Goal: Information Seeking & Learning: Find specific fact

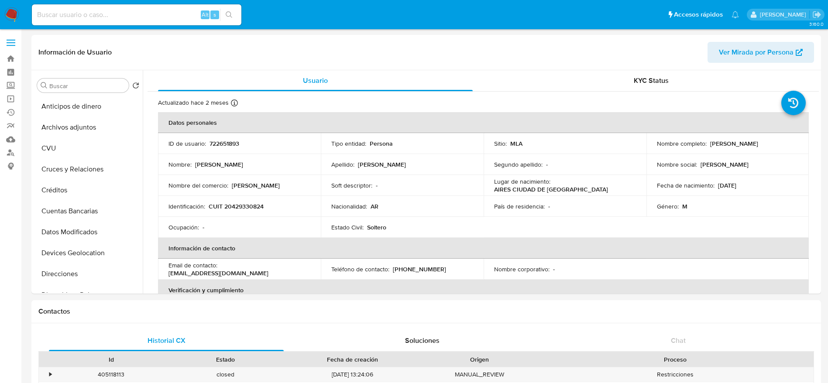
select select "10"
click at [274, 169] on td "Nombre : [PERSON_NAME]" at bounding box center [239, 164] width 163 height 21
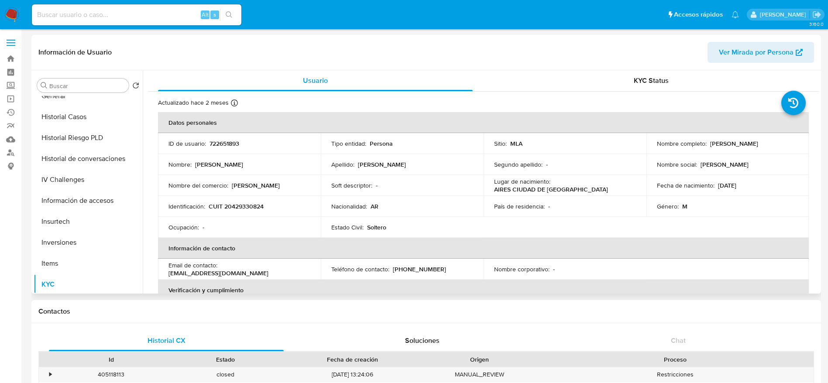
click at [250, 208] on p "CUIT 20429330824" at bounding box center [236, 206] width 55 height 8
copy p "20429330824"
click at [89, 125] on button "Historial Casos" at bounding box center [85, 116] width 102 height 21
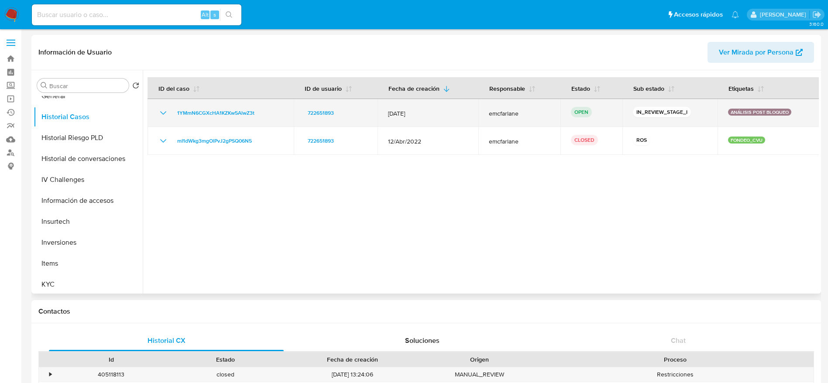
click at [226, 107] on td "1YMmN6CGXcHA1KZKw5AlwZ3t" at bounding box center [220, 113] width 146 height 28
click at [215, 114] on span "1YMmN6CGXcHA1KZKw5AlwZ3t" at bounding box center [215, 113] width 77 height 10
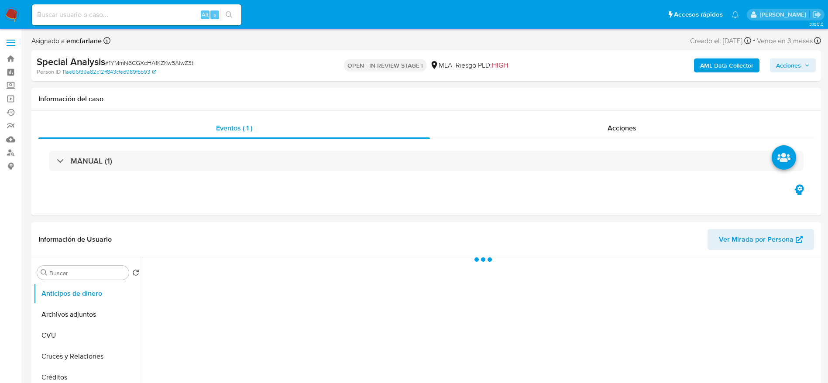
select select "10"
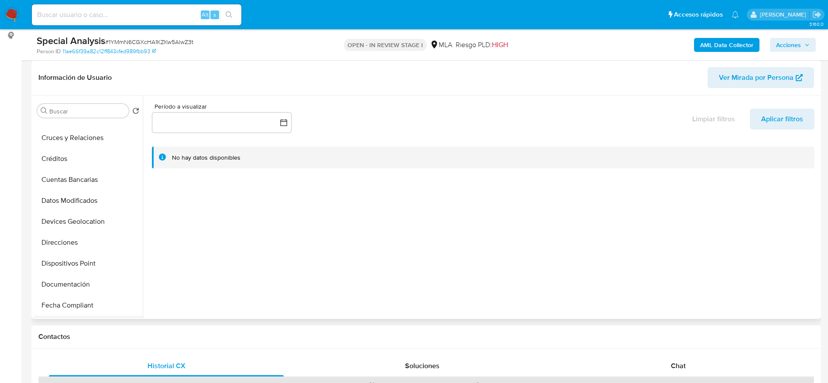
scroll to position [131, 0]
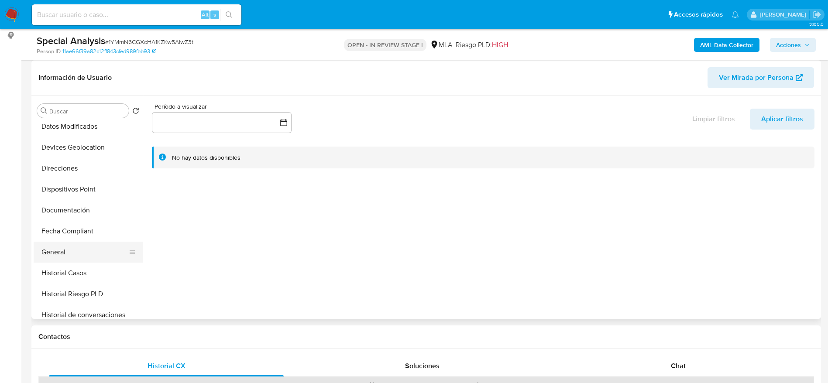
click at [64, 256] on button "General" at bounding box center [85, 252] width 102 height 21
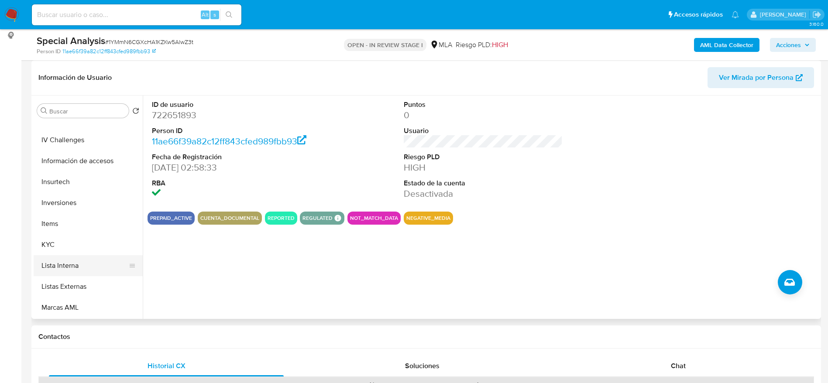
scroll to position [327, 0]
click at [72, 228] on button "Items" at bounding box center [85, 223] width 102 height 21
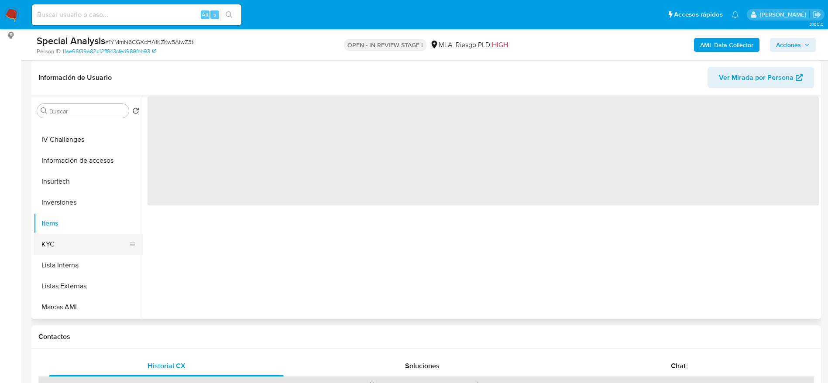
click at [74, 240] on button "KYC" at bounding box center [85, 244] width 102 height 21
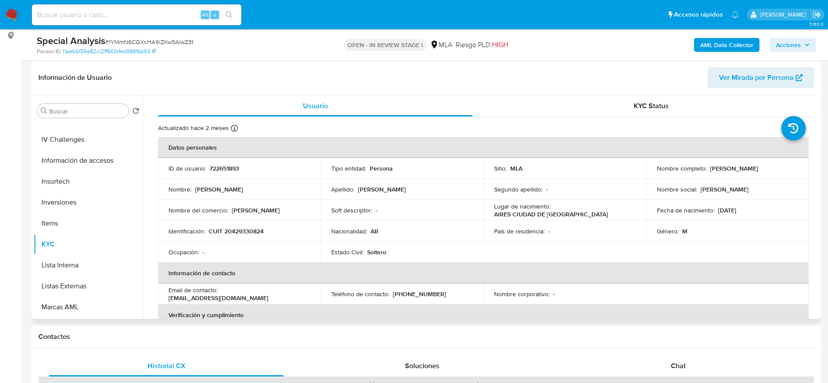
click at [237, 231] on p "CUIT 20429330824" at bounding box center [236, 231] width 55 height 8
copy p "20429330824"
click at [221, 170] on p "722651893" at bounding box center [224, 168] width 30 height 8
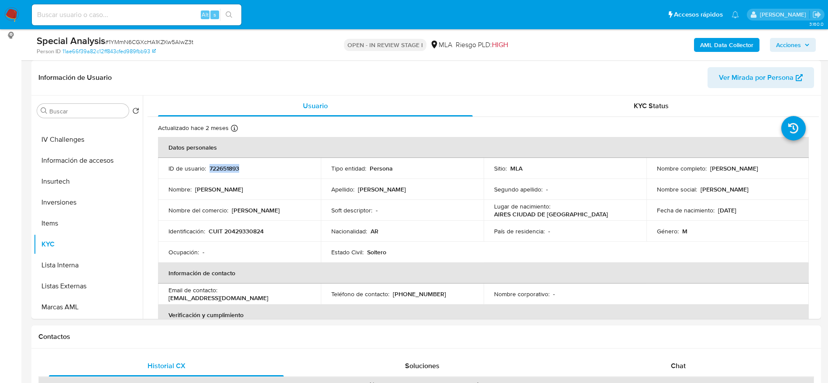
copy p "722651893"
